Goal: Task Accomplishment & Management: Manage account settings

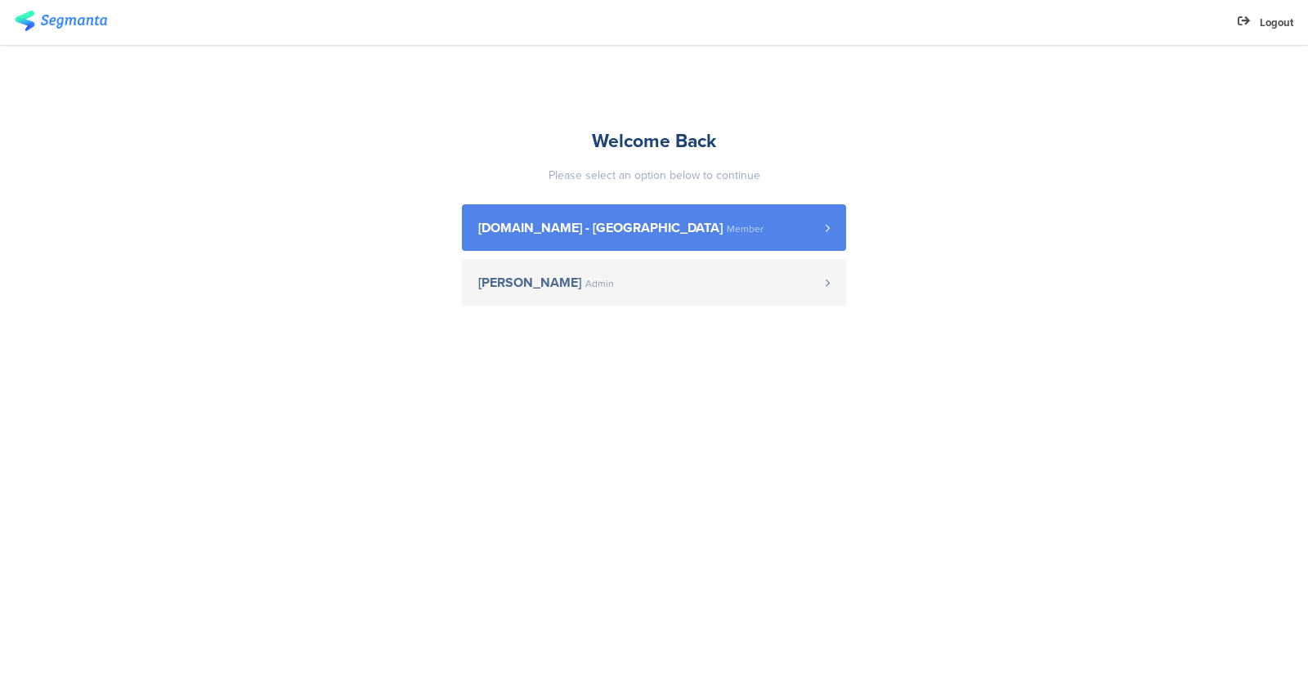
click at [736, 231] on span "[DOMAIN_NAME] - [GEOGRAPHIC_DATA] Member" at bounding box center [651, 227] width 347 height 13
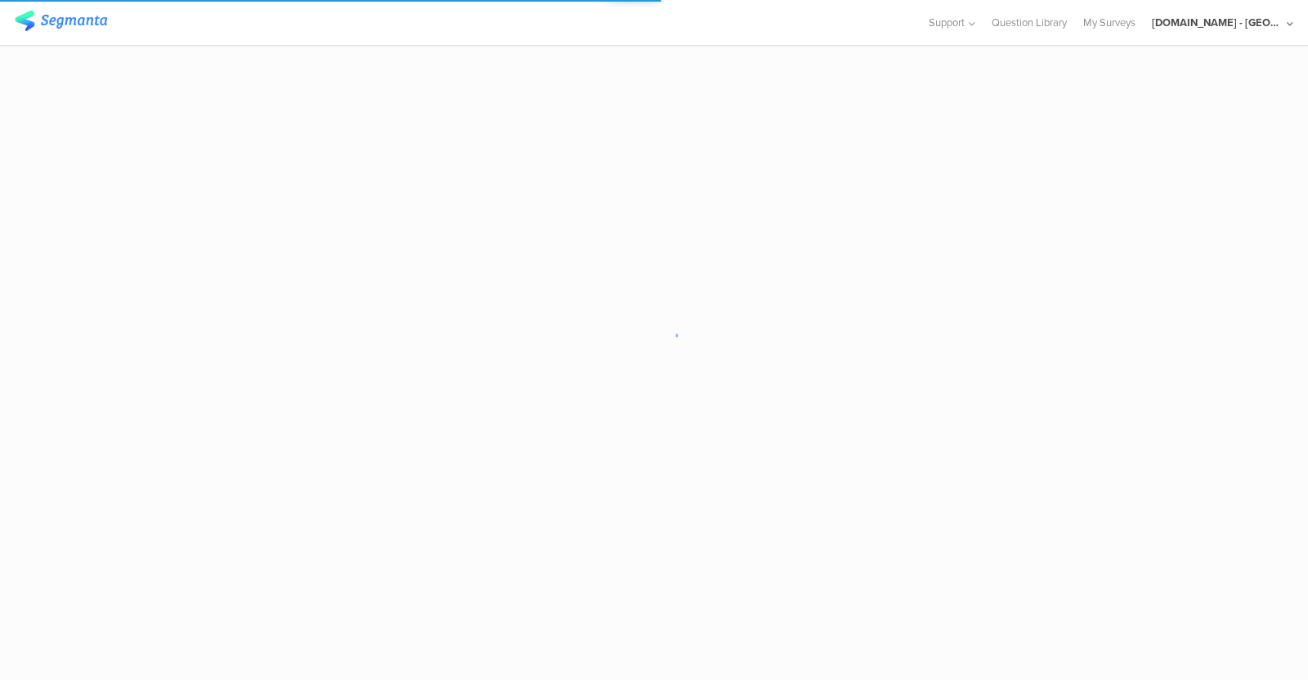
click at [1222, 28] on div "Youtil.ro - Romania" at bounding box center [1216, 23] width 131 height 16
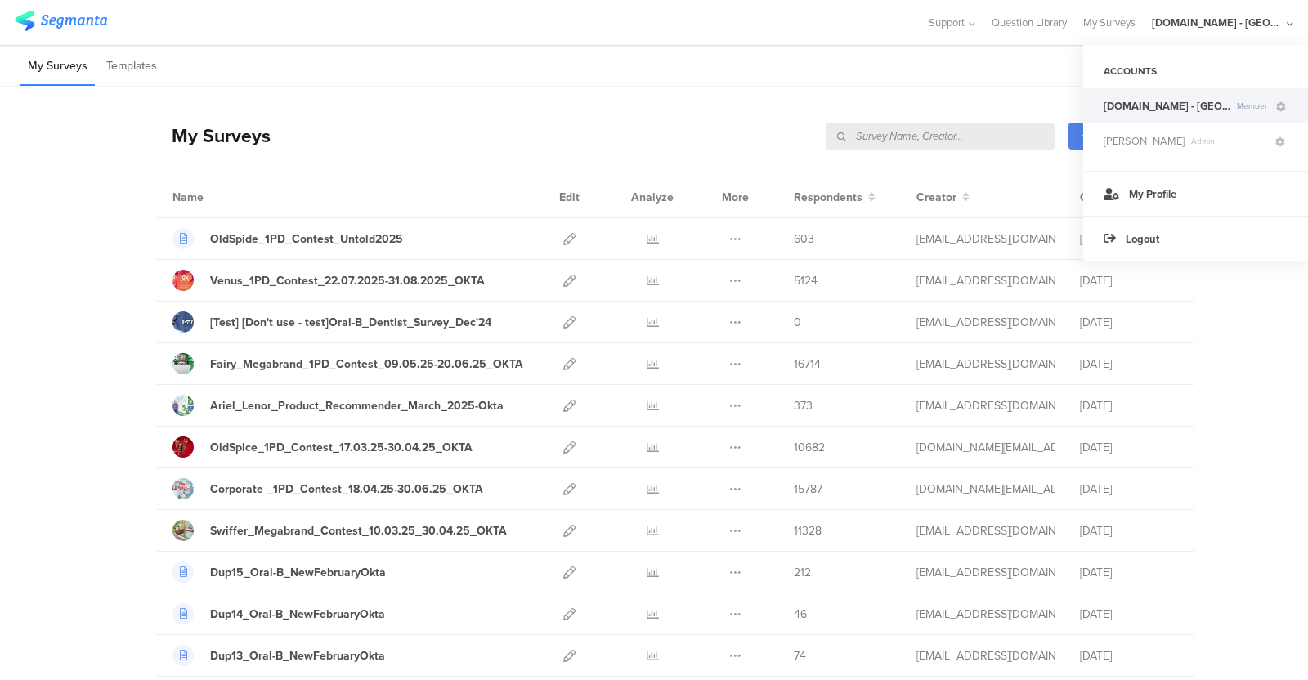
click at [49, 12] on img at bounding box center [61, 21] width 92 height 20
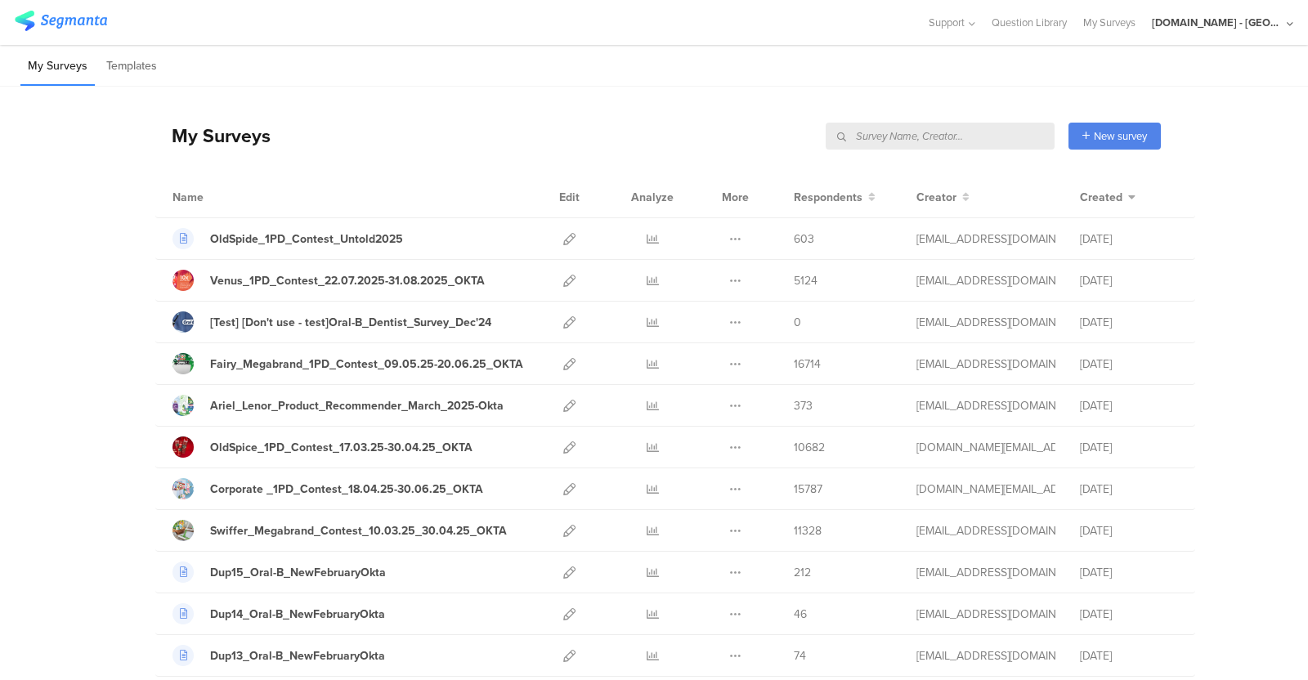
click at [1267, 30] on div "Youtil.ro - Romania" at bounding box center [1221, 22] width 141 height 45
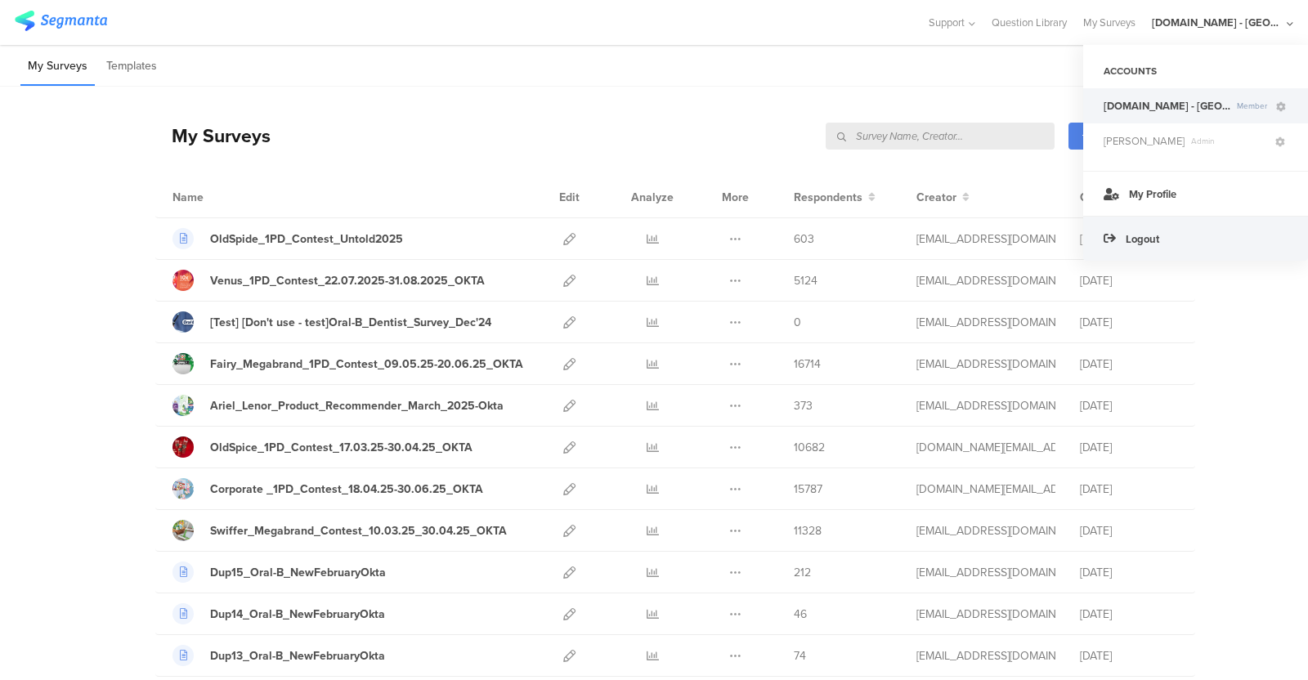
click at [1153, 255] on div "Logout" at bounding box center [1195, 238] width 225 height 45
